Goal: Task Accomplishment & Management: Manage account settings

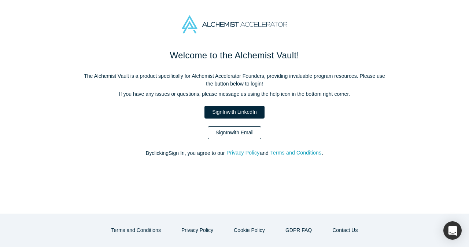
click at [235, 127] on link "Sign In with Email" at bounding box center [235, 132] width 54 height 13
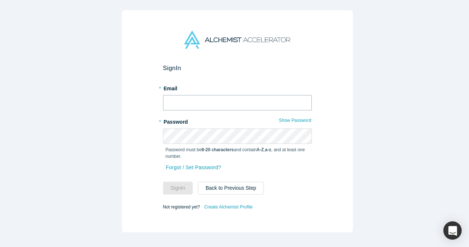
click at [236, 100] on input "text" at bounding box center [237, 102] width 149 height 15
type input "[EMAIL_ADDRESS][DOMAIN_NAME]"
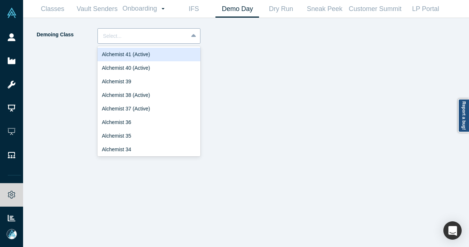
click at [176, 38] on div at bounding box center [143, 36] width 80 height 9
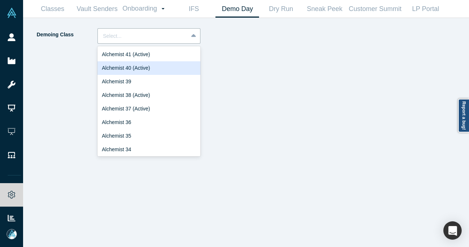
click at [158, 66] on div "Alchemist 40 (Active)" at bounding box center [149, 68] width 103 height 14
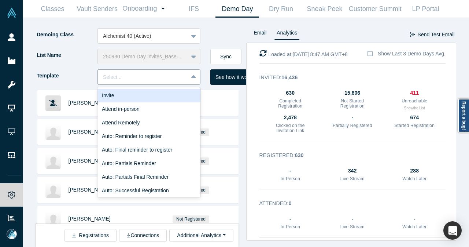
click at [178, 78] on div at bounding box center [143, 77] width 80 height 9
click at [154, 95] on div "Invite" at bounding box center [149, 96] width 103 height 14
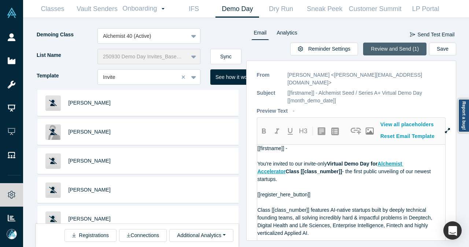
click at [376, 44] on button "Review and Send (1)" at bounding box center [394, 49] width 63 height 13
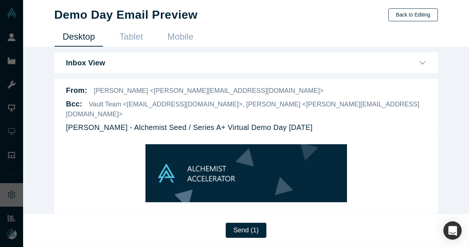
click at [423, 12] on button "Back to Editing" at bounding box center [414, 14] width 50 height 13
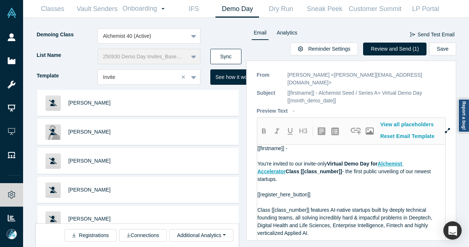
click at [217, 56] on button "Sync" at bounding box center [226, 56] width 31 height 15
click at [237, 55] on button "Sync" at bounding box center [226, 56] width 31 height 15
